Goal: Task Accomplishment & Management: Complete application form

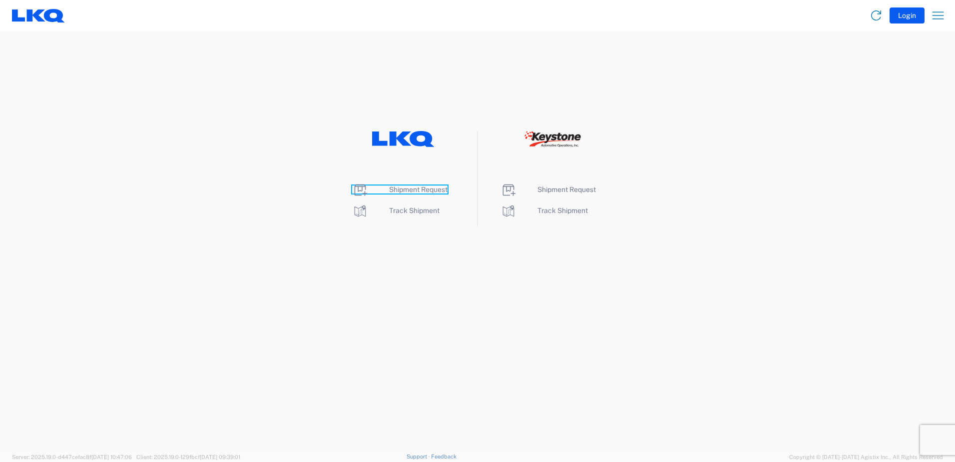
click at [414, 190] on span "Shipment Request" at bounding box center [418, 189] width 58 height 8
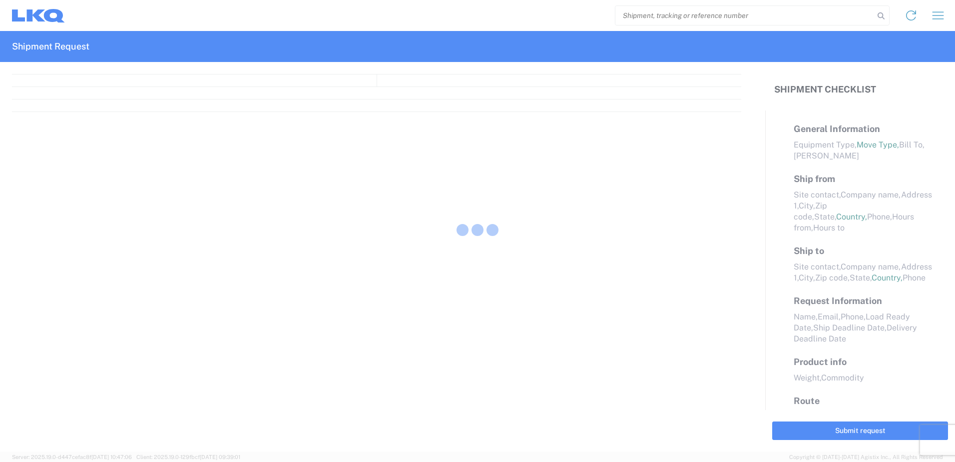
select select "FULL"
select select "LBS"
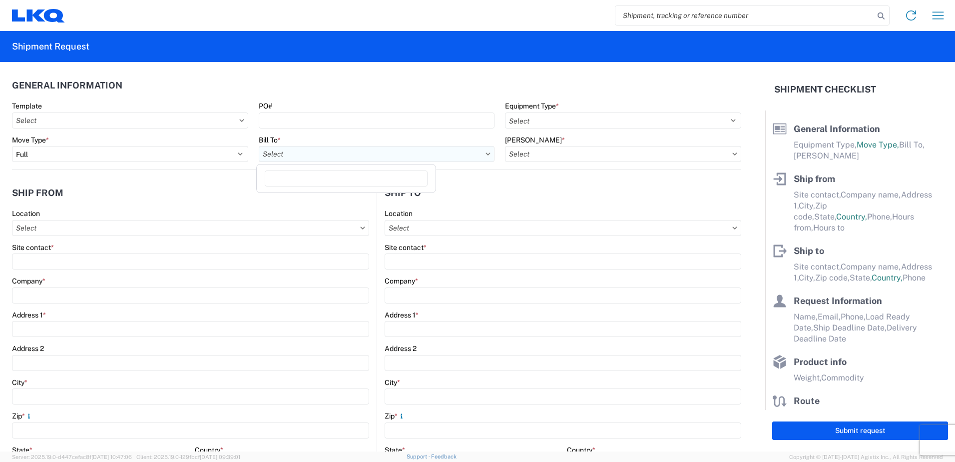
click at [450, 155] on input "text" at bounding box center [377, 154] width 236 height 16
type input "1760"
click at [326, 197] on div "1760 - LKQ Best Core" at bounding box center [346, 198] width 175 height 16
type input "1760 - LKQ Best Core"
click at [693, 154] on input "text" at bounding box center [623, 154] width 236 height 16
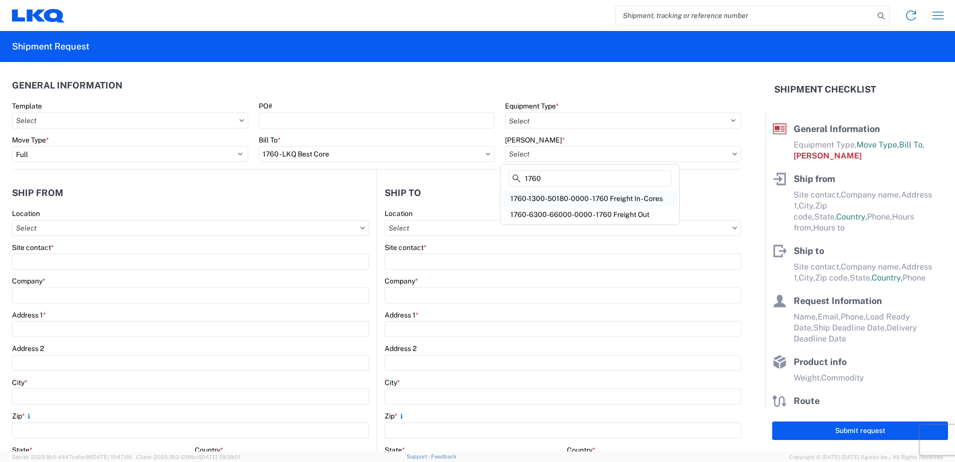
type input "1760"
click at [612, 195] on div "1760-1300-50180-0000 - 1760 Freight In - Cores" at bounding box center [590, 198] width 175 height 16
type input "1760-1300-50180-0000 - 1760 Freight In - Cores"
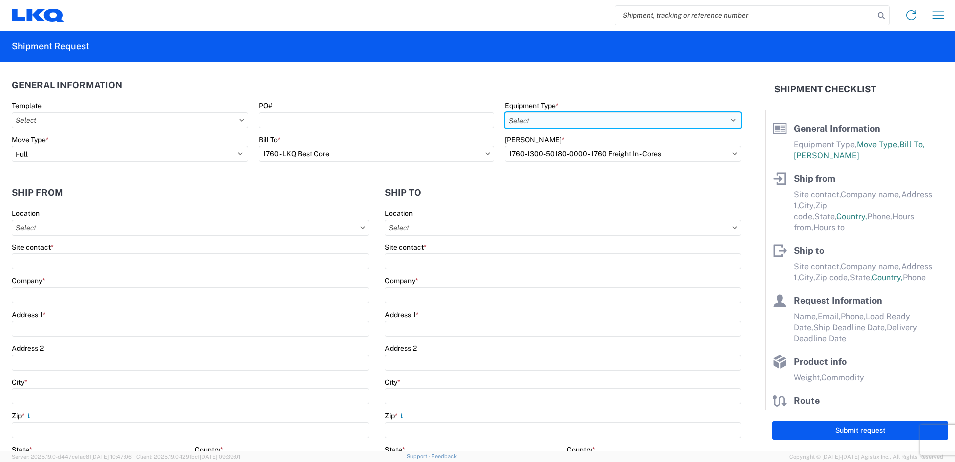
click at [728, 119] on select "Select 53’ Dry Van Flatbed Dropdeck (van) Lowboy (flatbed) Rail" at bounding box center [623, 120] width 236 height 16
select select "STDV"
click at [505, 112] on select "Select 53’ Dry Van Flatbed Dropdeck (van) Lowboy (flatbed) Rail" at bounding box center [623, 120] width 236 height 16
click at [231, 228] on input "text" at bounding box center [190, 228] width 357 height 16
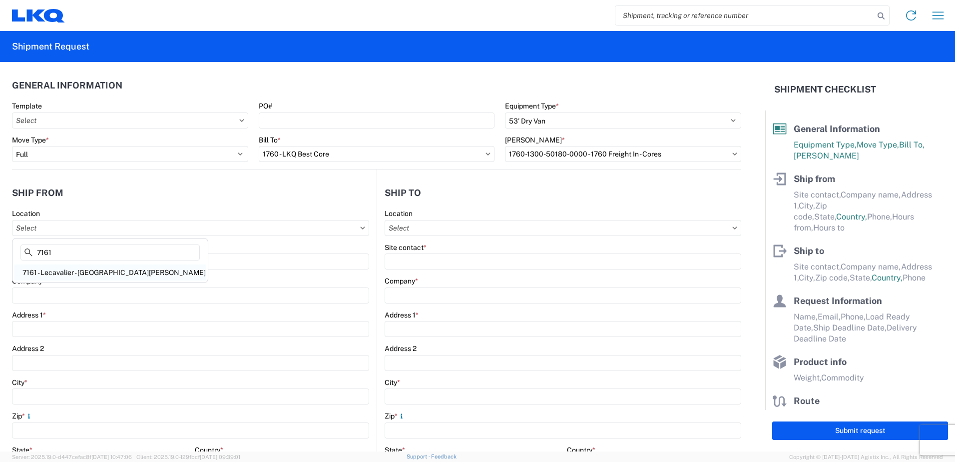
type input "7161"
click at [107, 272] on div "7161 - Lecavalier - [GEOGRAPHIC_DATA][PERSON_NAME]" at bounding box center [109, 272] width 191 height 16
type input "7161 - Lecavalier - [GEOGRAPHIC_DATA][PERSON_NAME]"
type input "LKQ Corporation"
type input "[STREET_ADDRESS][PERSON_NAME]"
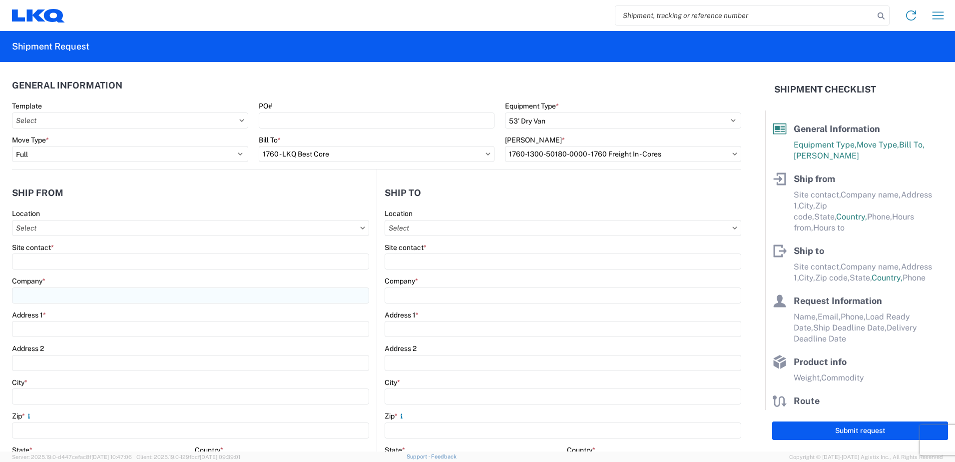
type input "St-[PERSON_NAME]-Sur-[GEOGRAPHIC_DATA]"
type input "J3B6Y8"
select select
select select "CA"
type input "08:00"
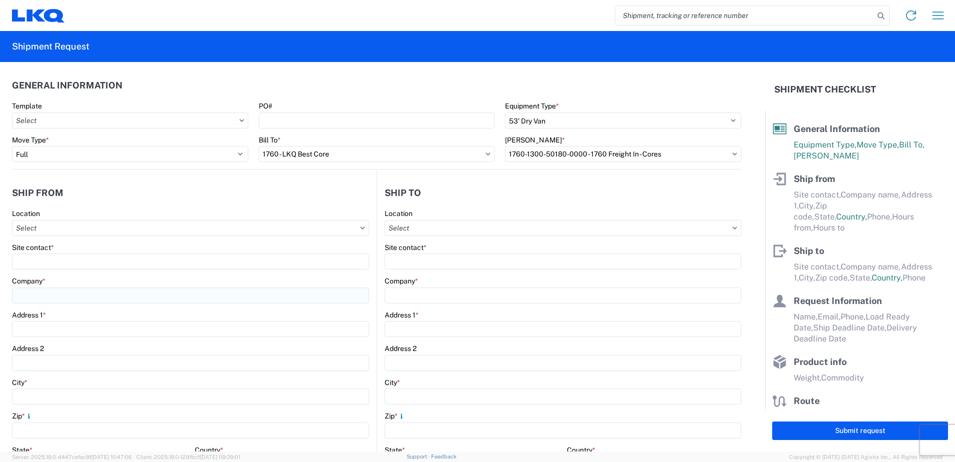
type input "17:00"
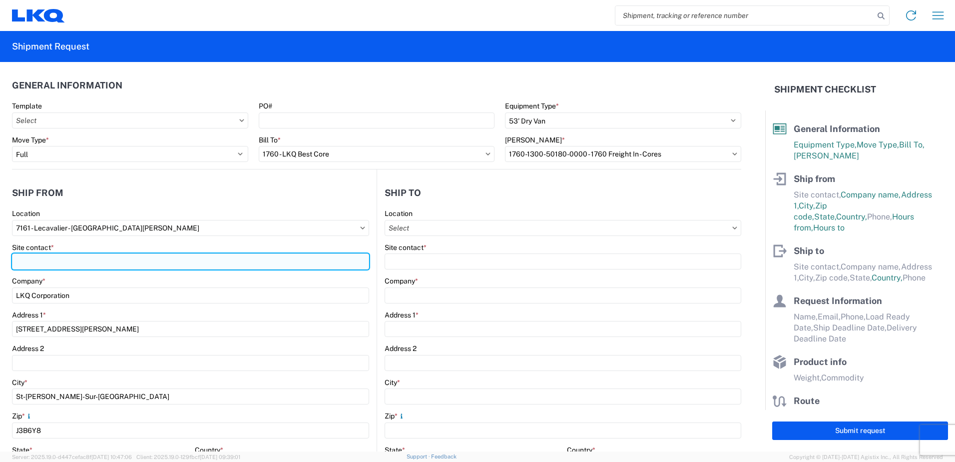
click at [191, 257] on input "Site contact *" at bounding box center [190, 261] width 357 height 16
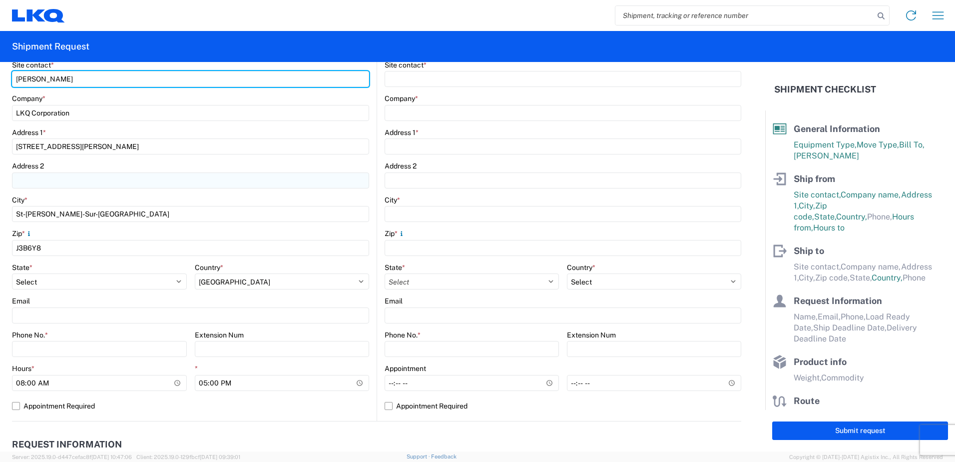
scroll to position [200, 0]
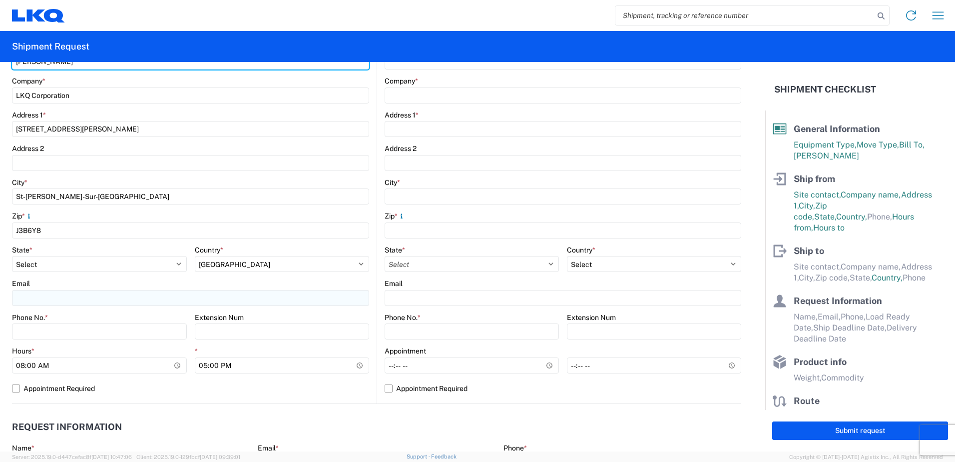
type input "[PERSON_NAME]"
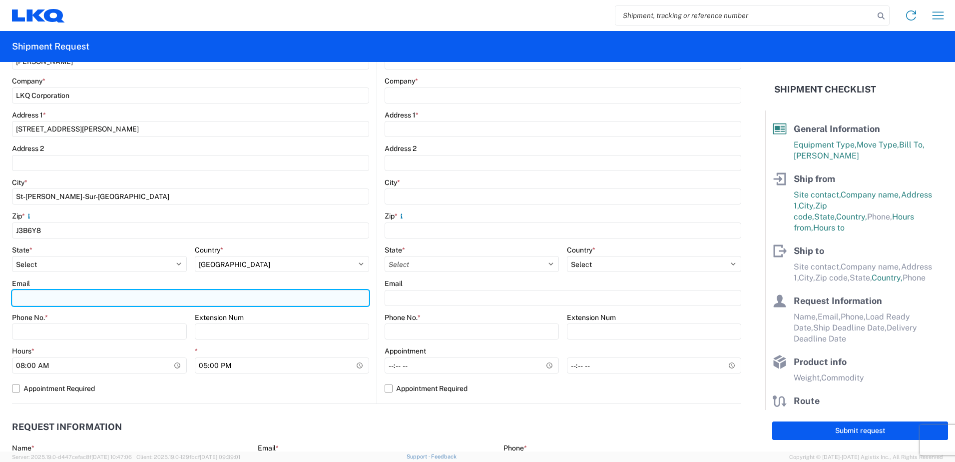
click at [140, 297] on input "Email" at bounding box center [190, 298] width 357 height 16
type input "[EMAIL_ADDRESS][DOMAIN_NAME]"
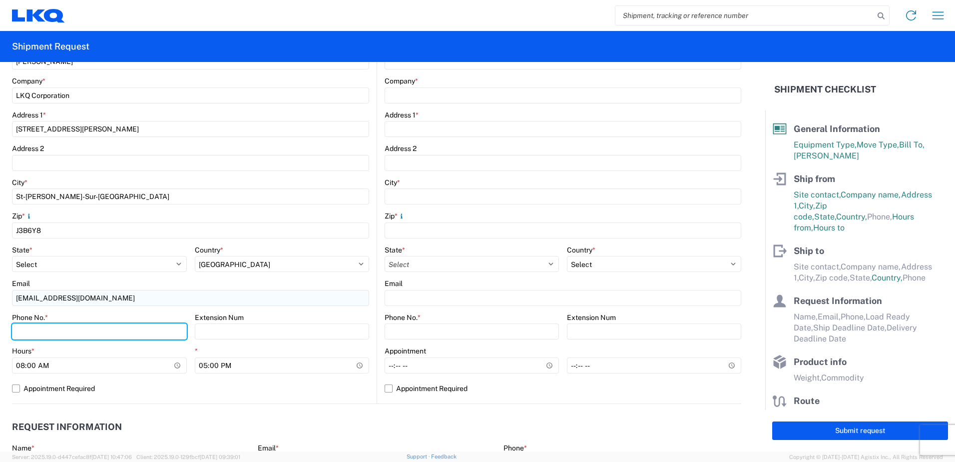
type input "4503461112"
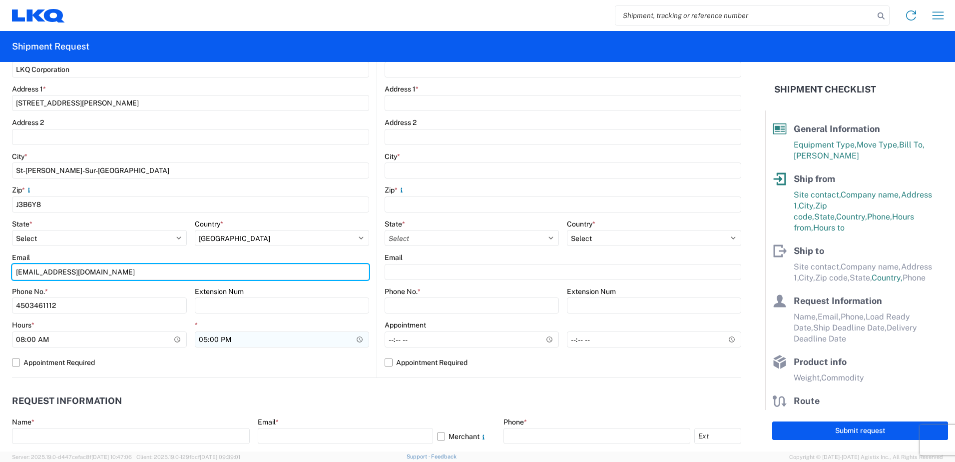
scroll to position [250, 0]
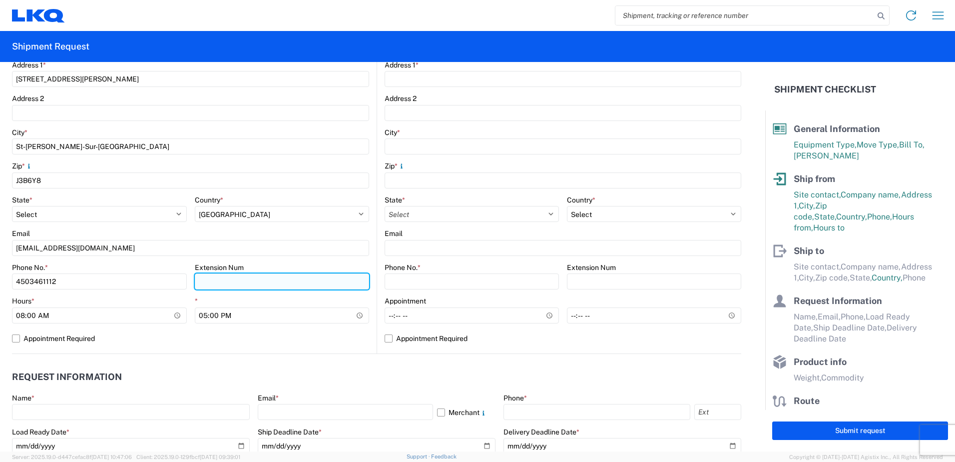
click at [285, 287] on input "Extension Num" at bounding box center [282, 281] width 175 height 16
type input "4020"
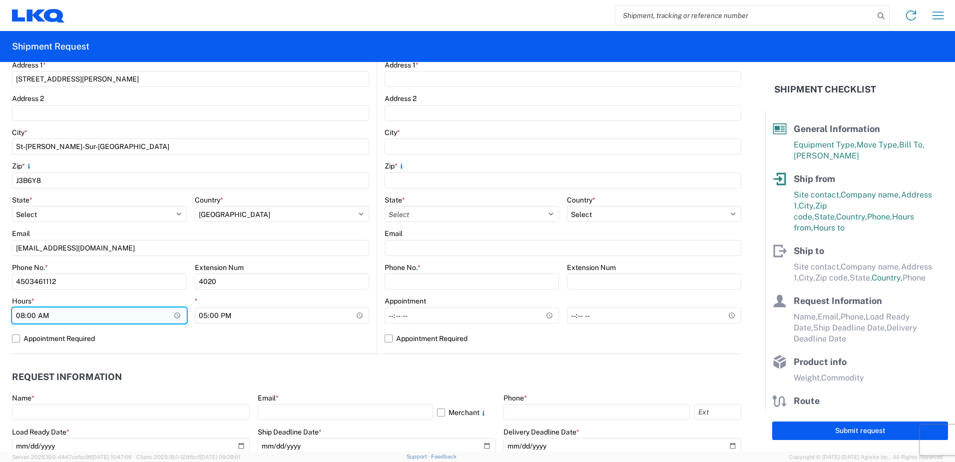
click at [22, 314] on input "08:00" at bounding box center [99, 315] width 175 height 16
type input "07:00"
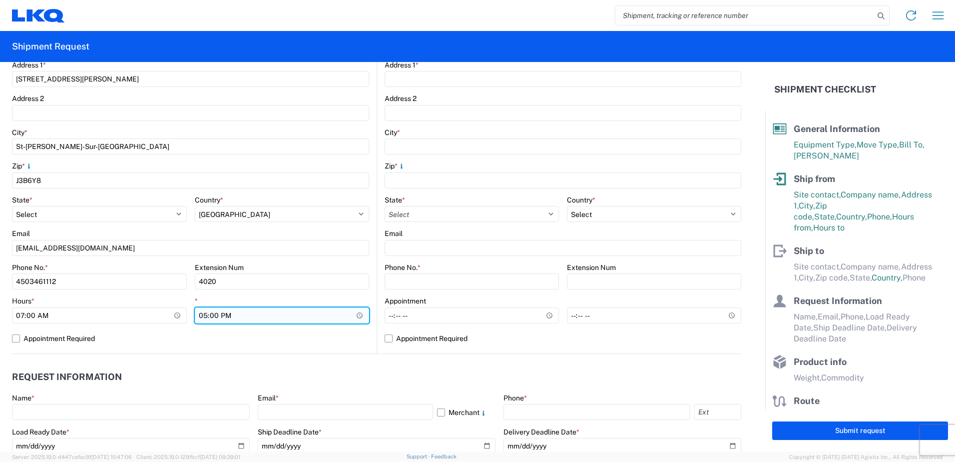
click at [201, 313] on input "17:00" at bounding box center [282, 315] width 175 height 16
type input "14:00"
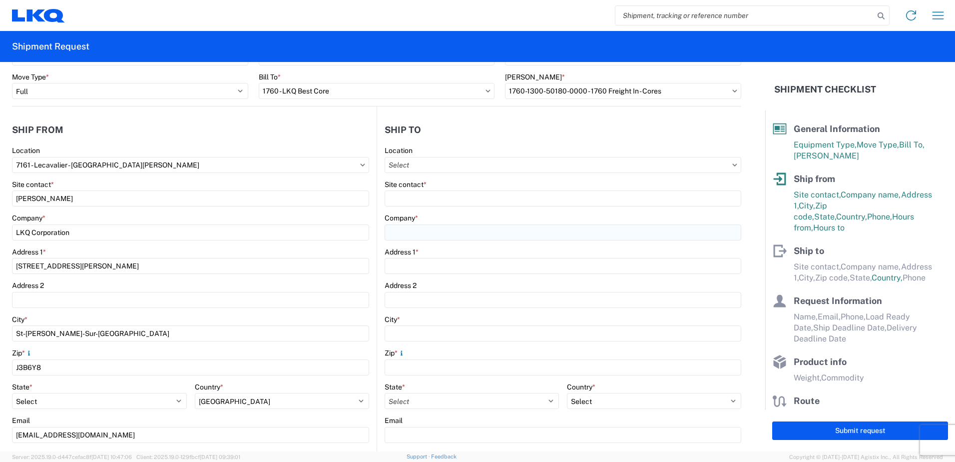
scroll to position [0, 0]
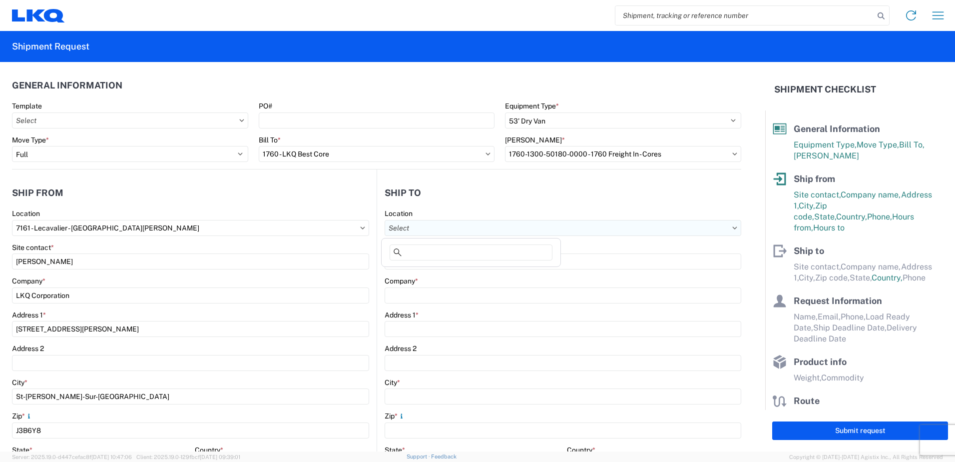
click at [530, 233] on input "text" at bounding box center [563, 228] width 357 height 16
type input "1760"
click at [450, 273] on div "1760 - LKQ Best Core" at bounding box center [471, 272] width 175 height 16
type input "1760 - LKQ Best Core"
type input "LKQ Corporation"
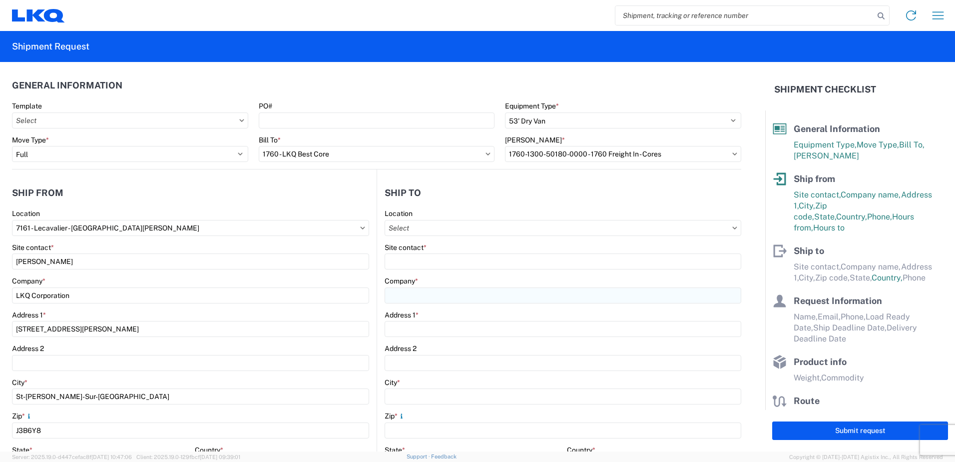
type input "[STREET_ADDRESS]"
type input "[GEOGRAPHIC_DATA]"
type input "77038"
select select "US"
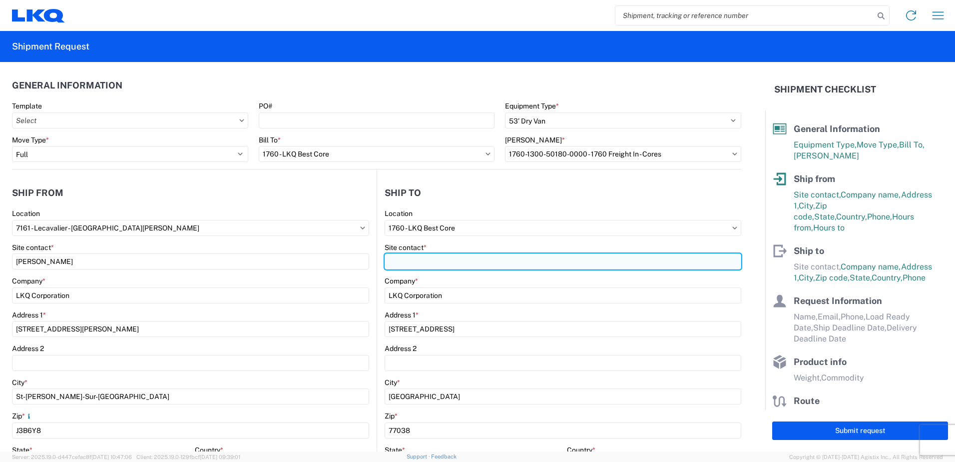
click at [478, 259] on input "Site contact *" at bounding box center [563, 261] width 357 height 16
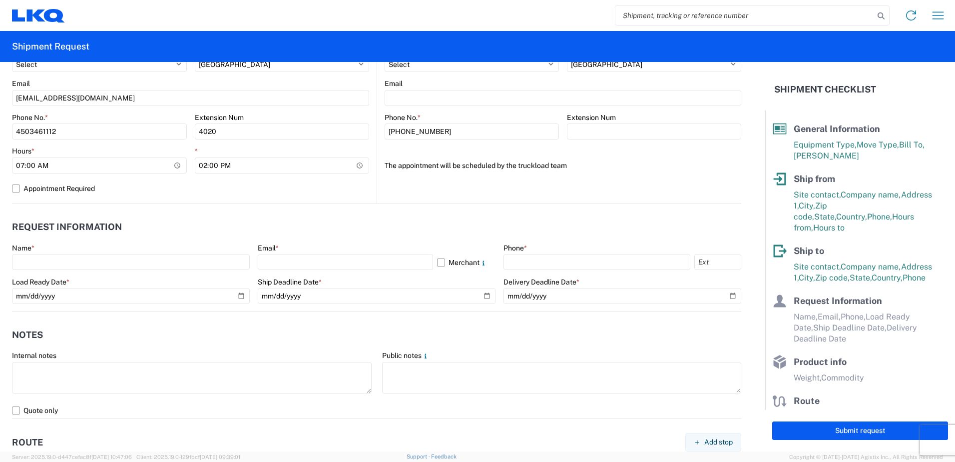
scroll to position [500, 0]
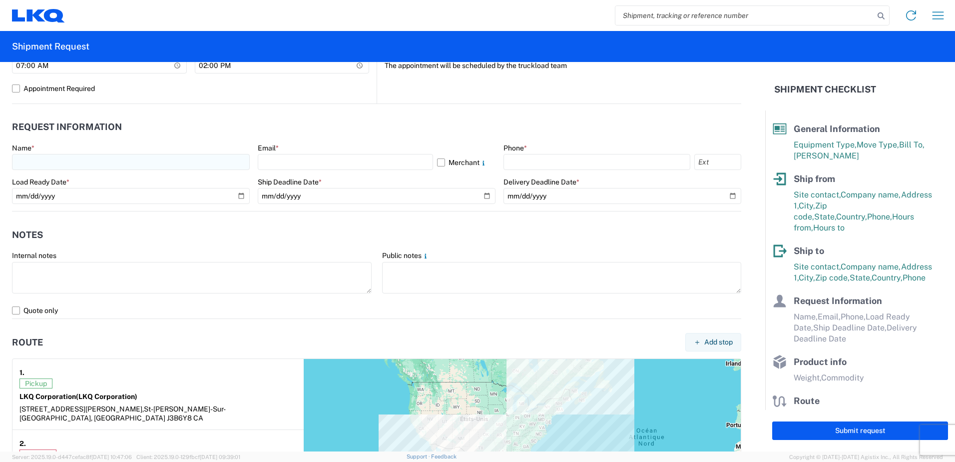
type input "[PERSON_NAME]"
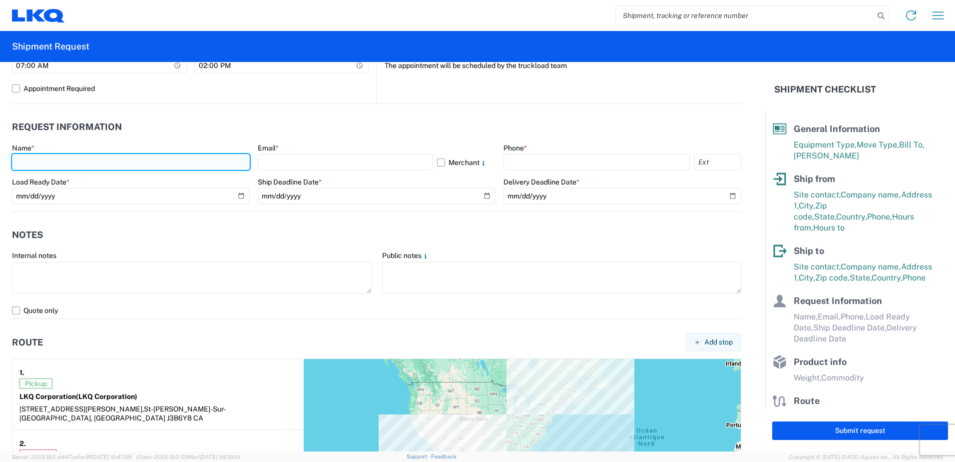
click at [93, 156] on input "text" at bounding box center [131, 162] width 238 height 16
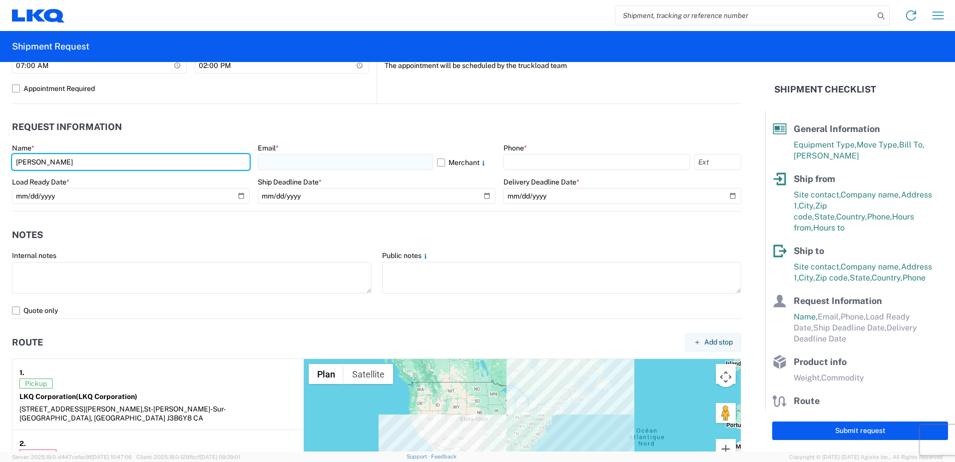
type input "[PERSON_NAME]"
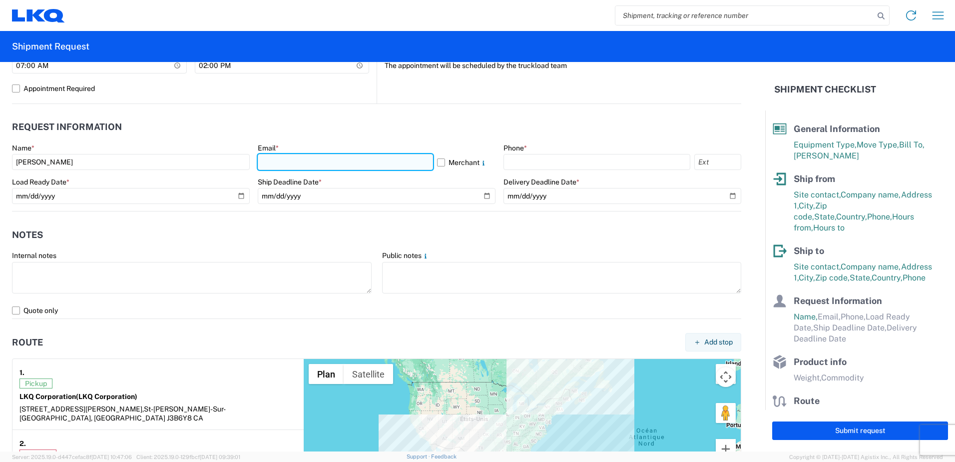
click at [304, 158] on input "text" at bounding box center [345, 162] width 175 height 16
type input "[EMAIL_ADDRESS][DOMAIN_NAME]"
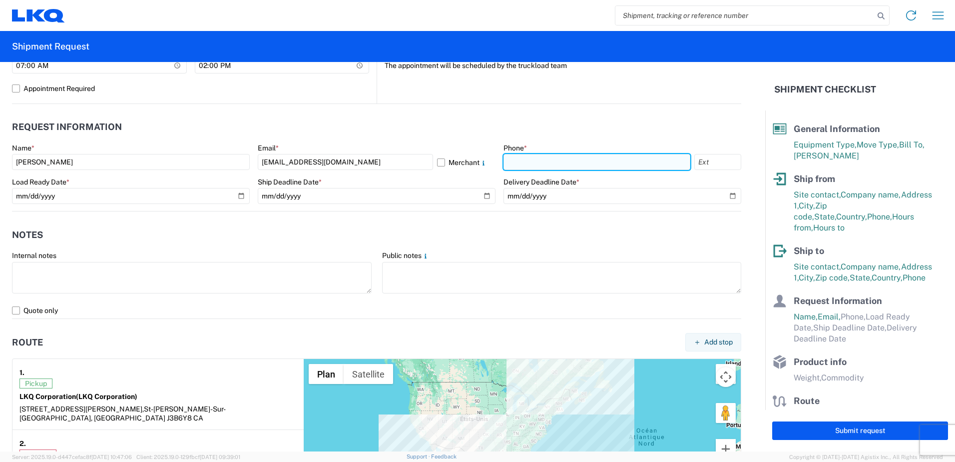
drag, startPoint x: 543, startPoint y: 164, endPoint x: 548, endPoint y: 158, distance: 7.1
click at [543, 164] on input "text" at bounding box center [597, 162] width 187 height 16
type input "[PHONE_NUMBER]"
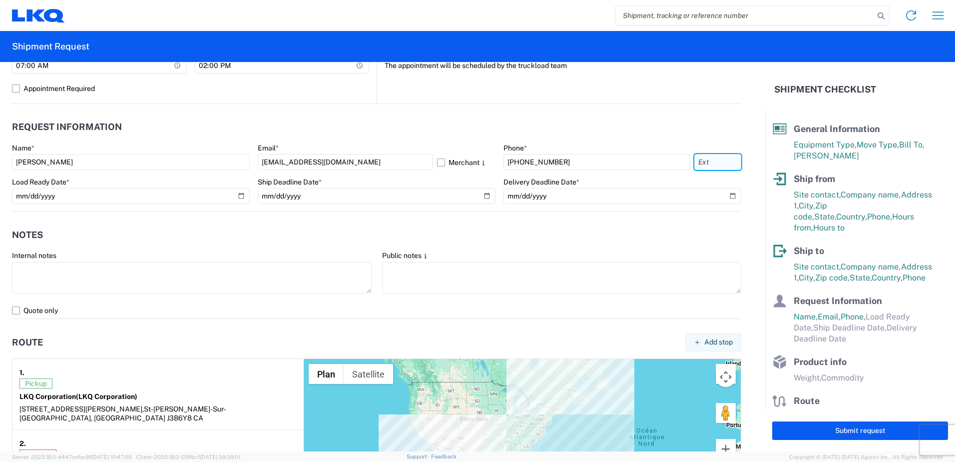
click at [708, 157] on input "text" at bounding box center [718, 162] width 47 height 16
type input "4020"
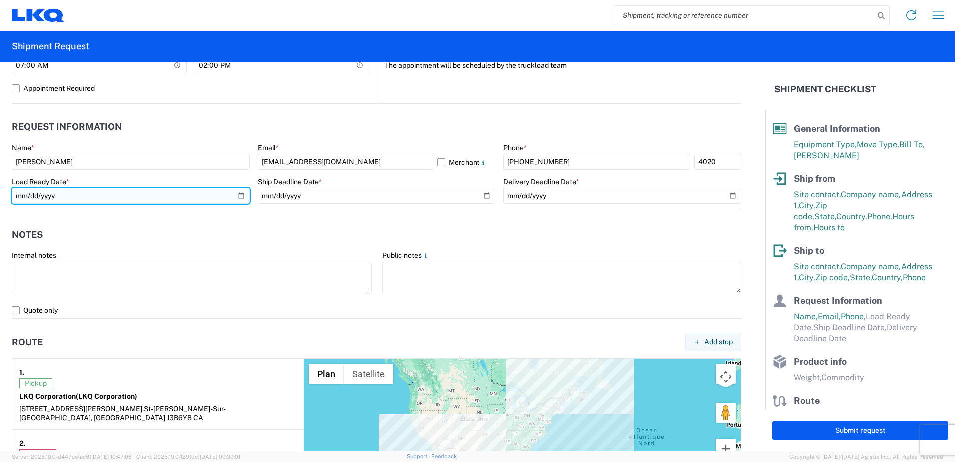
click at [235, 196] on input "date" at bounding box center [131, 196] width 238 height 16
type input "[DATE]"
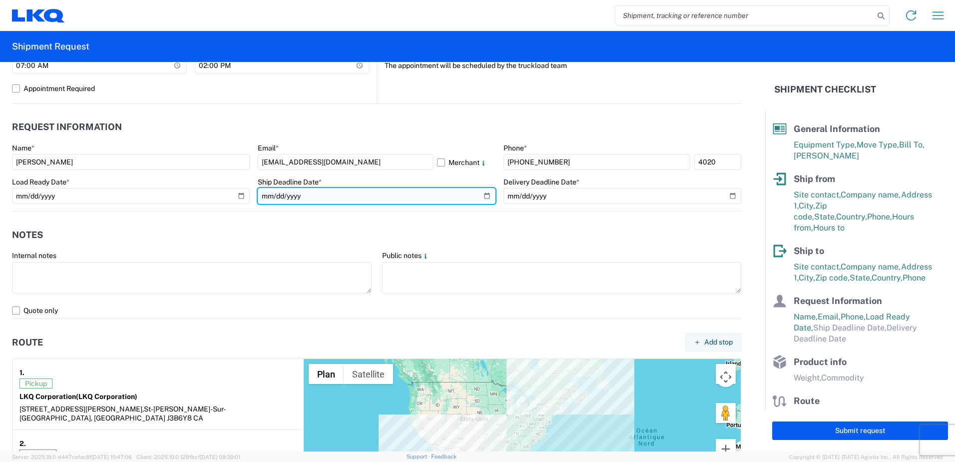
click at [483, 197] on input "date" at bounding box center [377, 196] width 238 height 16
type input "[DATE]"
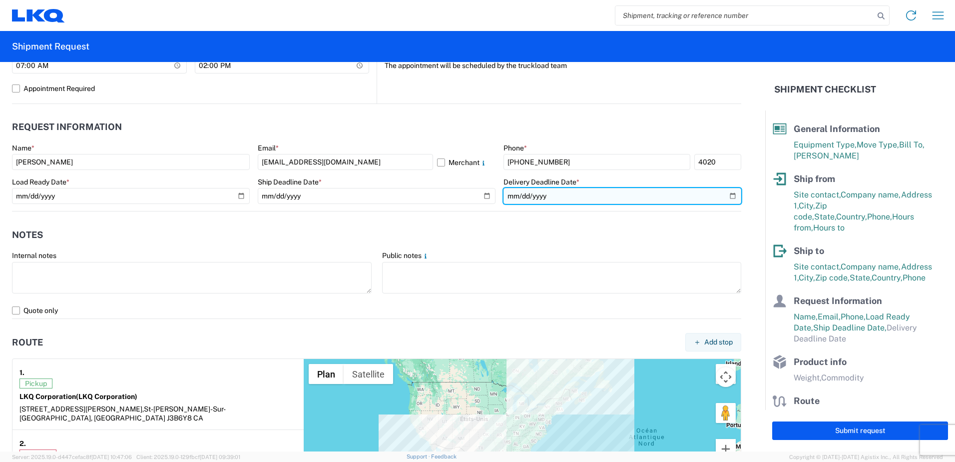
click at [727, 196] on input "date" at bounding box center [623, 196] width 238 height 16
type input "[DATE]"
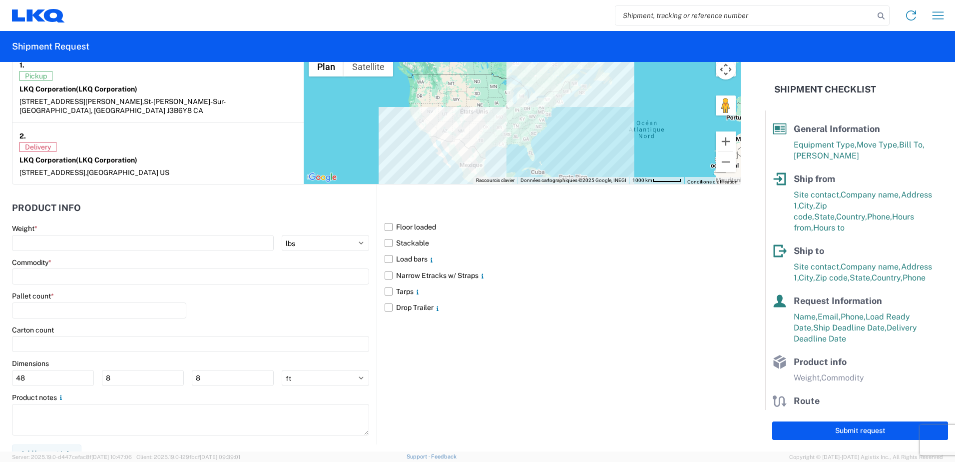
scroll to position [810, 0]
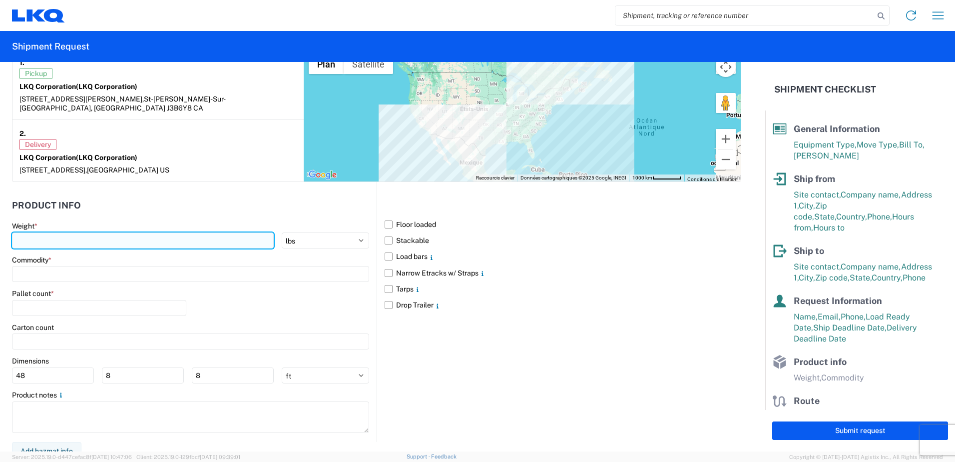
click at [177, 232] on input "number" at bounding box center [143, 240] width 262 height 16
type input "38072"
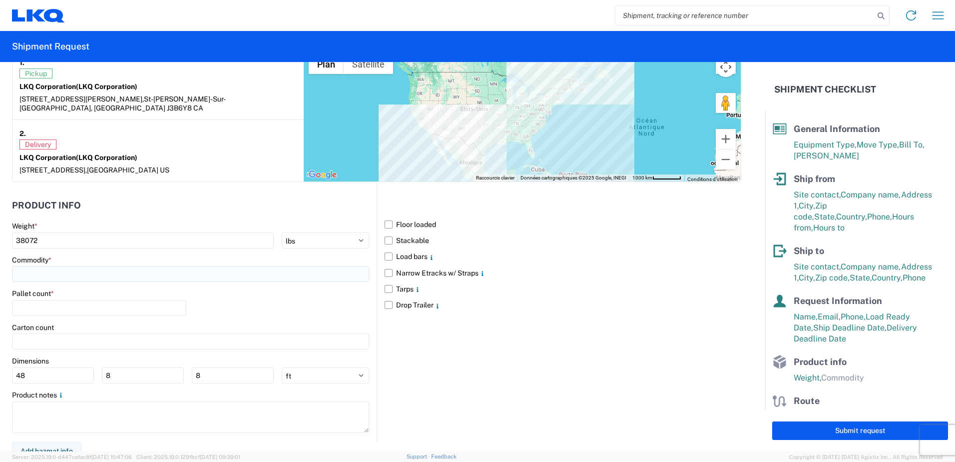
click at [228, 268] on input at bounding box center [190, 274] width 357 height 16
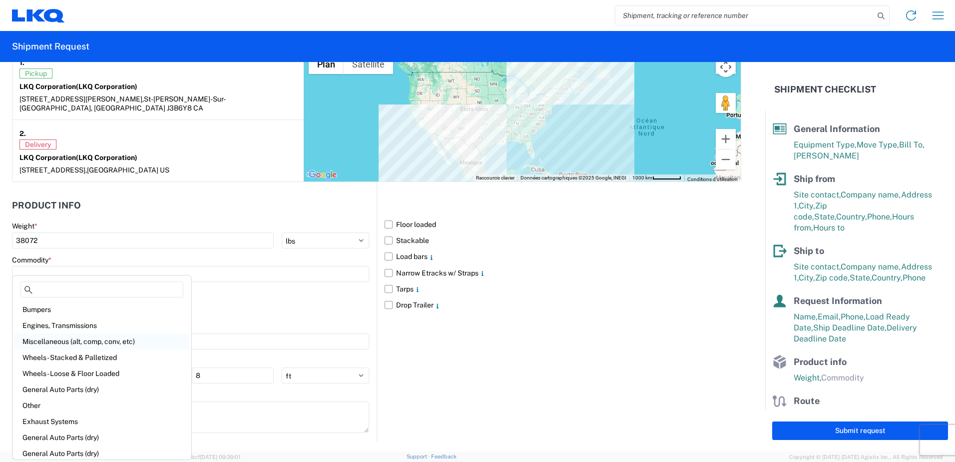
click at [92, 341] on div "Miscellaneous (alt, comp, conv, etc)" at bounding box center [101, 341] width 175 height 16
type input "Miscellaneous (alt, comp, conv, etc)"
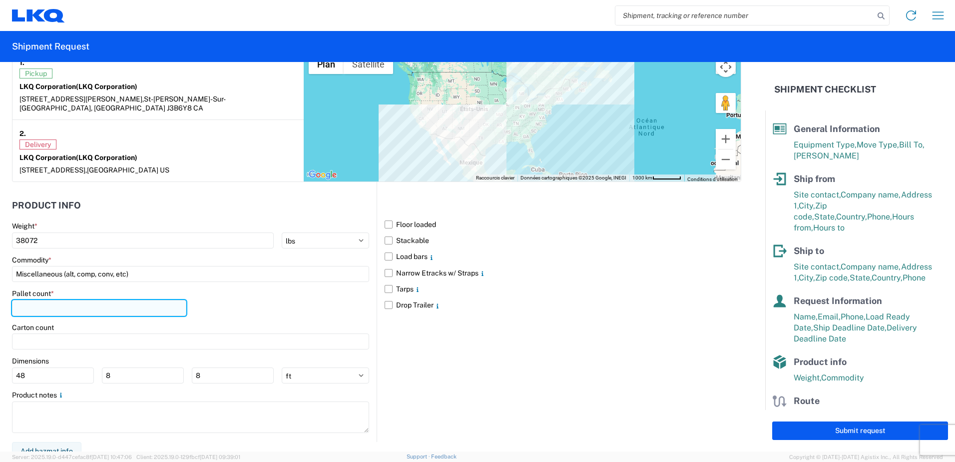
click at [126, 300] on input "number" at bounding box center [99, 308] width 174 height 16
type input "24"
click at [286, 307] on div "Pallet count * 24" at bounding box center [190, 306] width 357 height 34
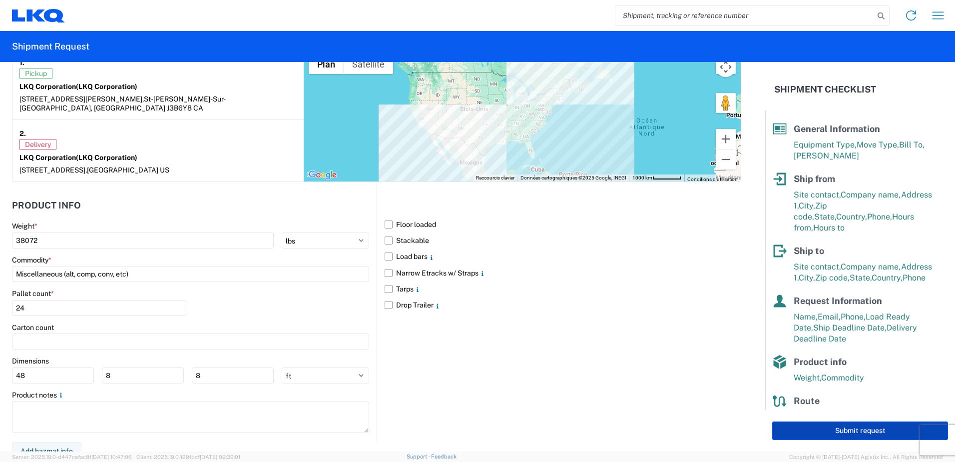
click at [834, 431] on button "Submit request" at bounding box center [861, 430] width 176 height 18
select select "CA"
select select "US"
